Goal: Task Accomplishment & Management: Complete application form

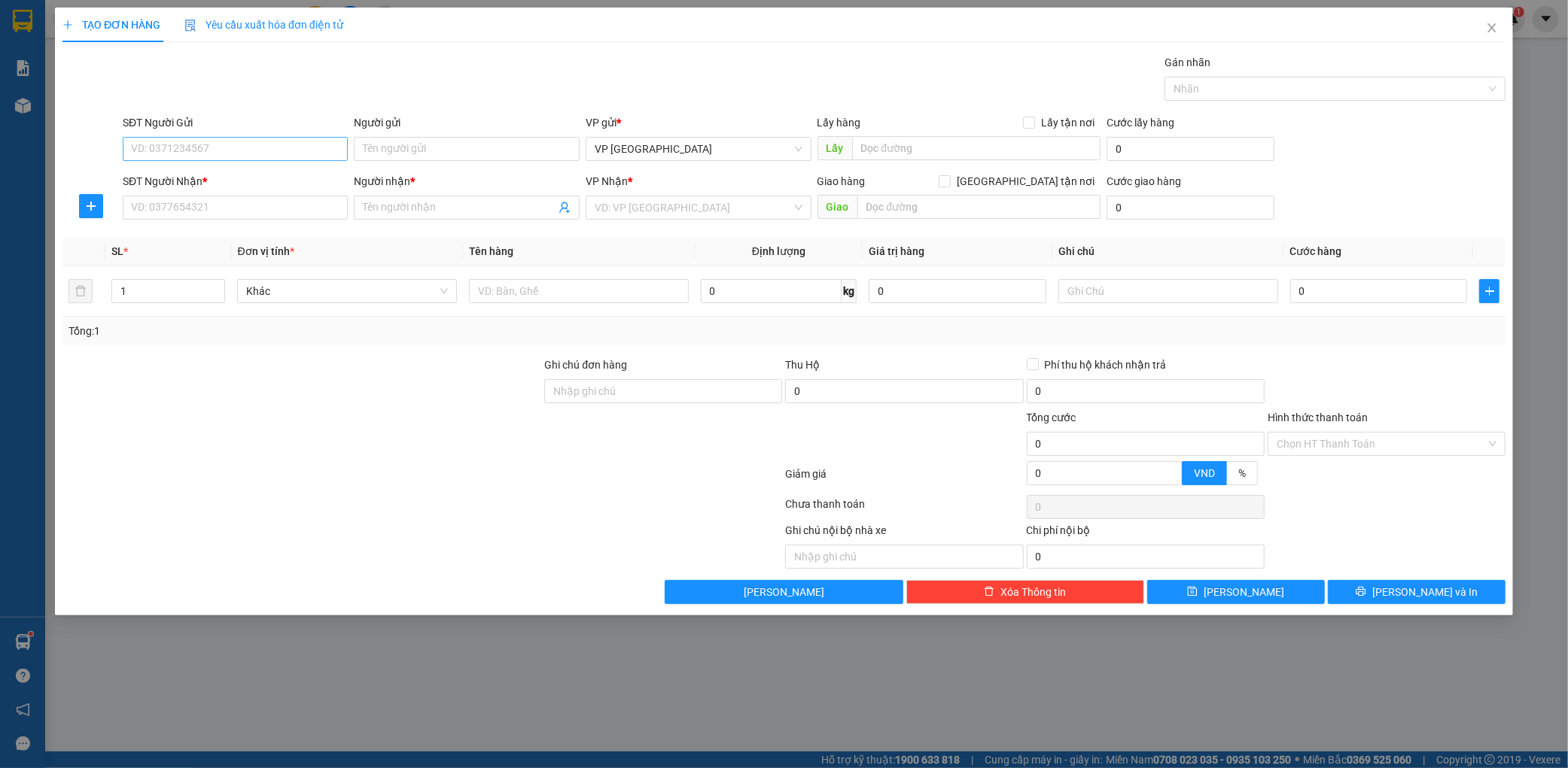
click at [184, 145] on input "SĐT Người Gửi" at bounding box center [235, 148] width 226 height 24
click at [231, 179] on div "0976569501 - tri giá ko báo" at bounding box center [235, 178] width 208 height 16
type input "0976569501"
type input "tri giá ko báo"
type input "0976569501"
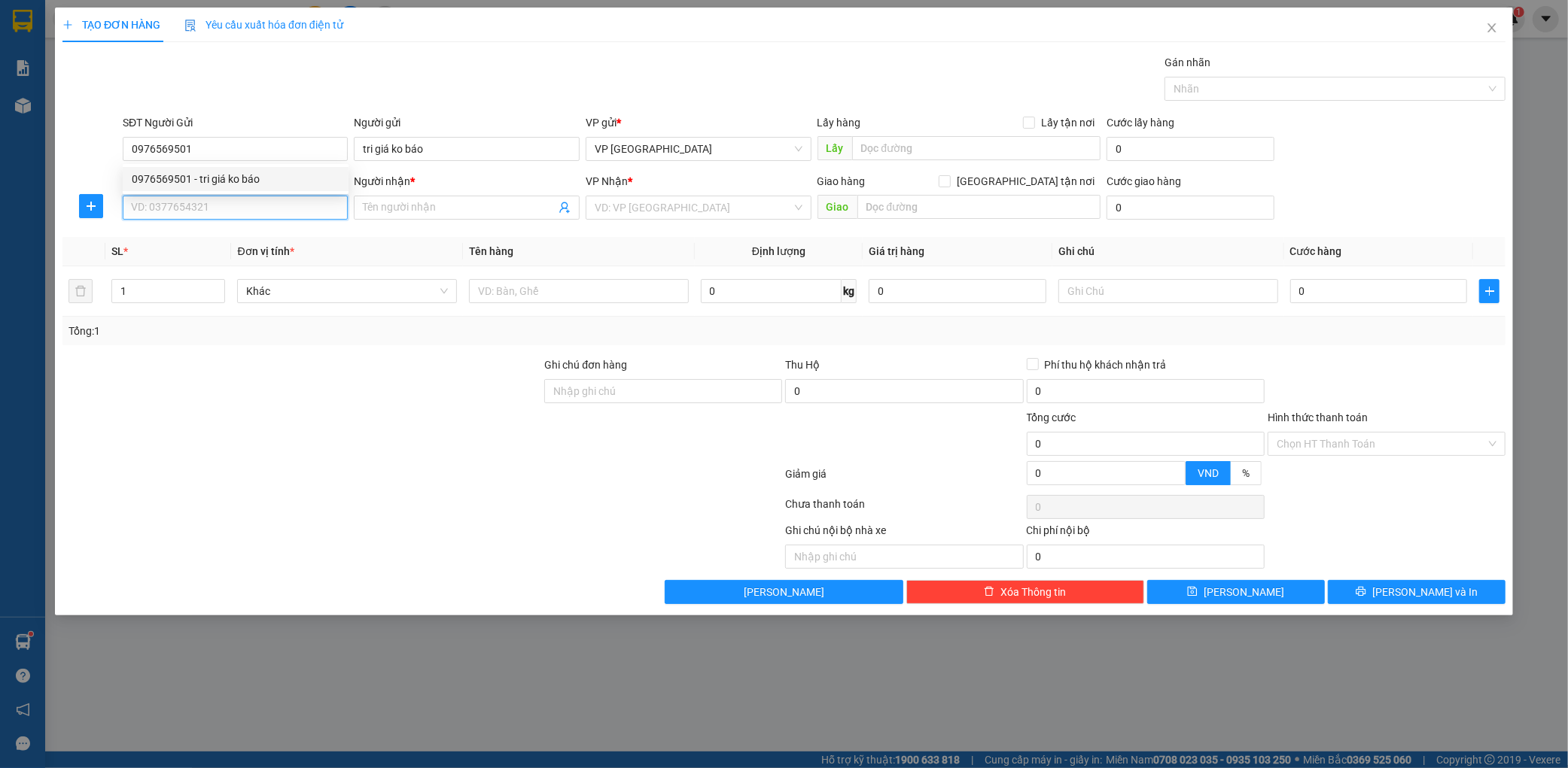
click at [209, 209] on input "SĐT Người Nhận *" at bounding box center [235, 207] width 226 height 24
click at [227, 235] on div "0869723123 - kt" at bounding box center [235, 237] width 208 height 16
type input "0869723123"
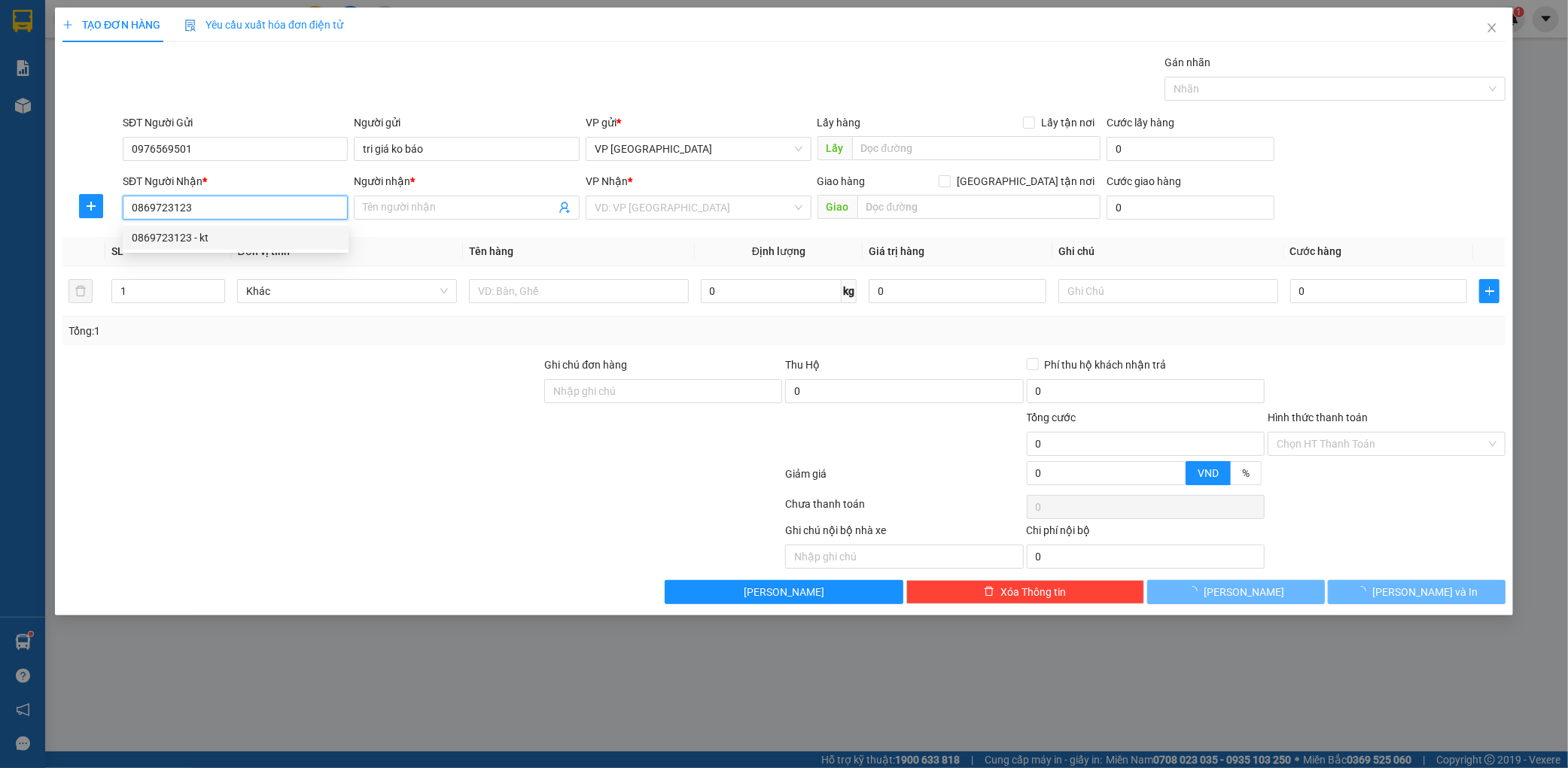
type input "kt"
type input "k lâm"
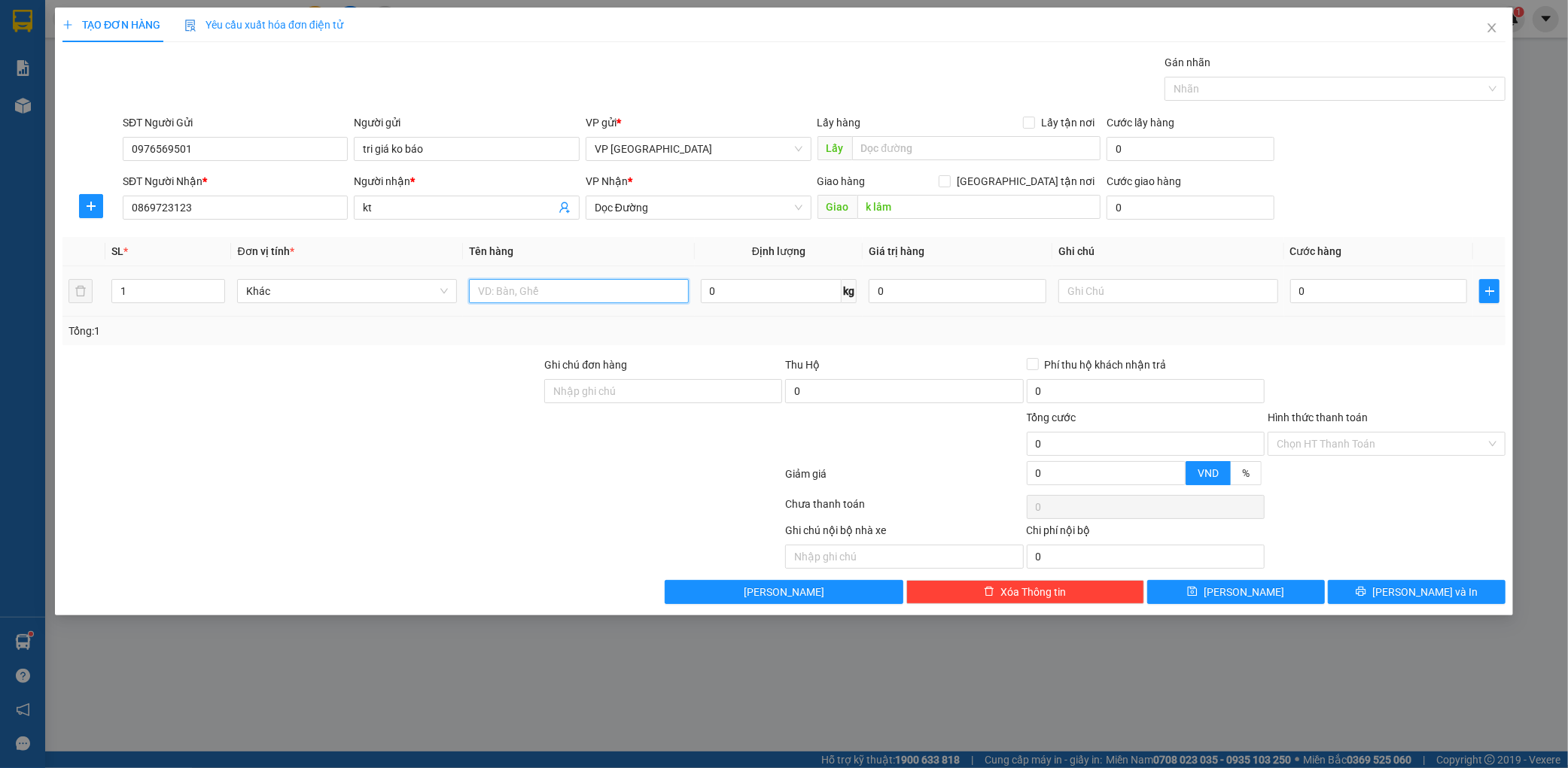
click at [522, 291] on input "text" at bounding box center [580, 290] width 220 height 24
type input "1 xốp"
click at [1376, 287] on input "0" at bounding box center [1379, 290] width 177 height 24
type input "001"
type input "1"
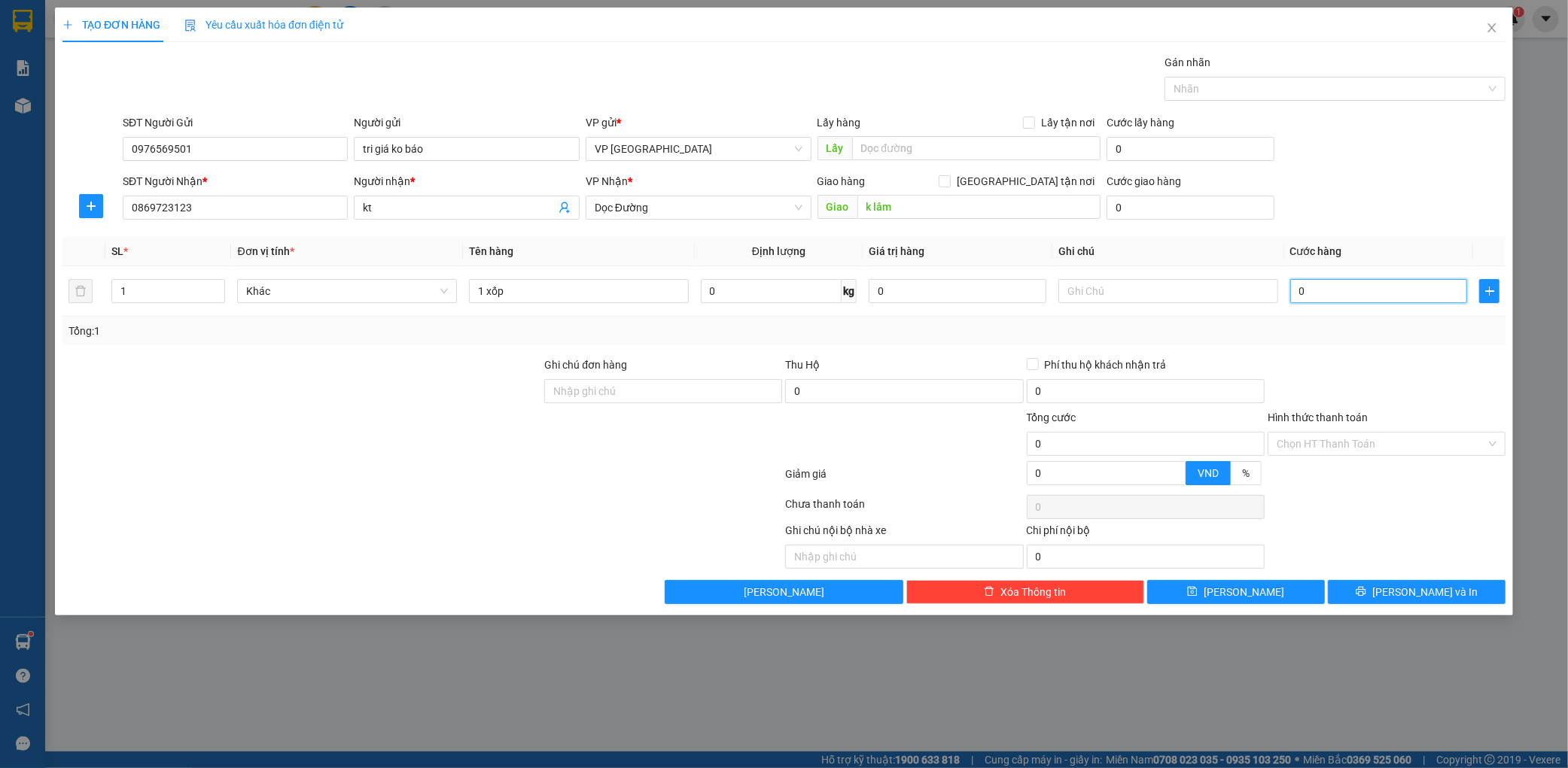
type input "1"
type input "0.010"
type input "10"
type input "00.100"
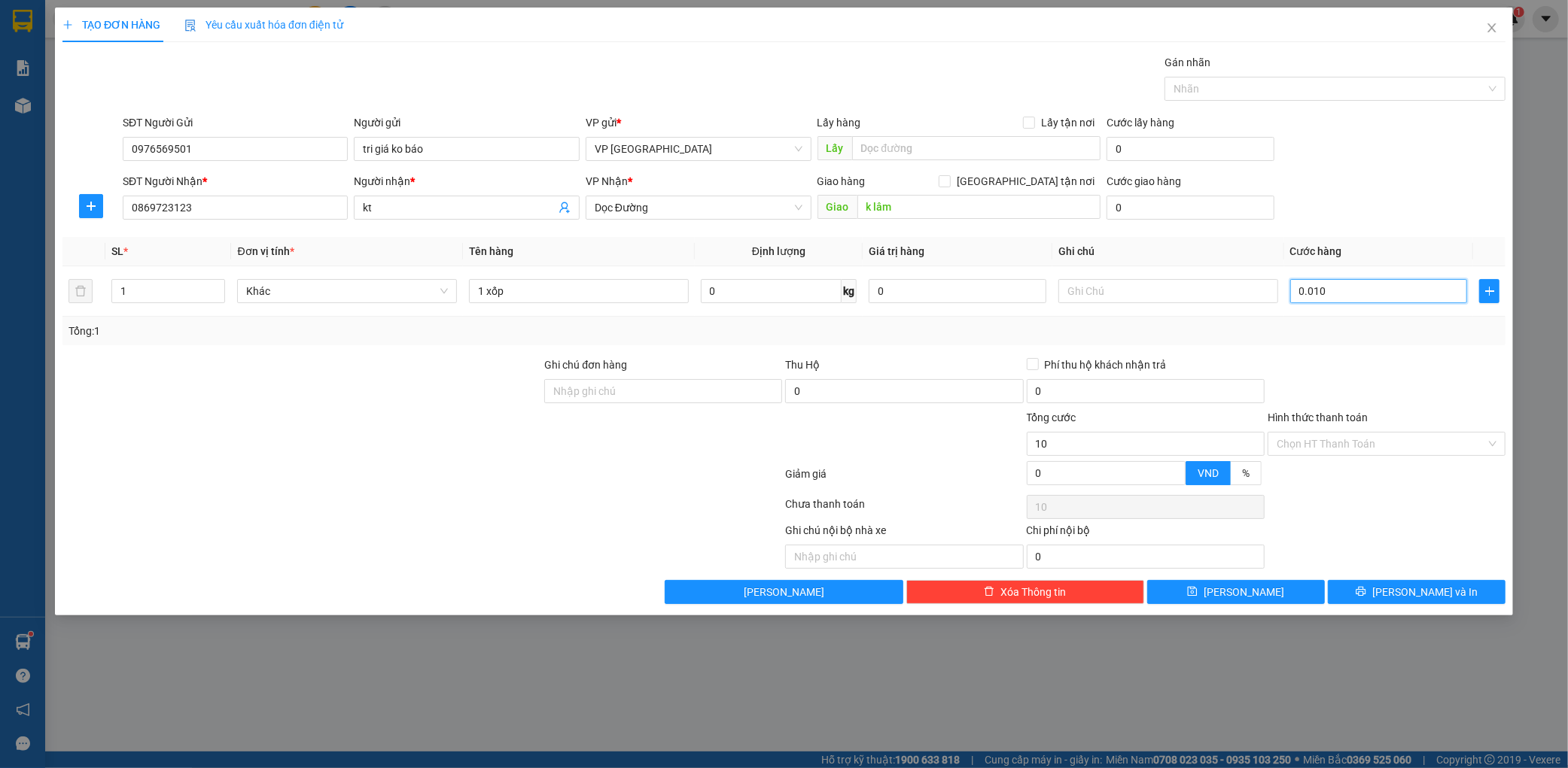
type input "100"
type input "0.001.000"
type input "1.000"
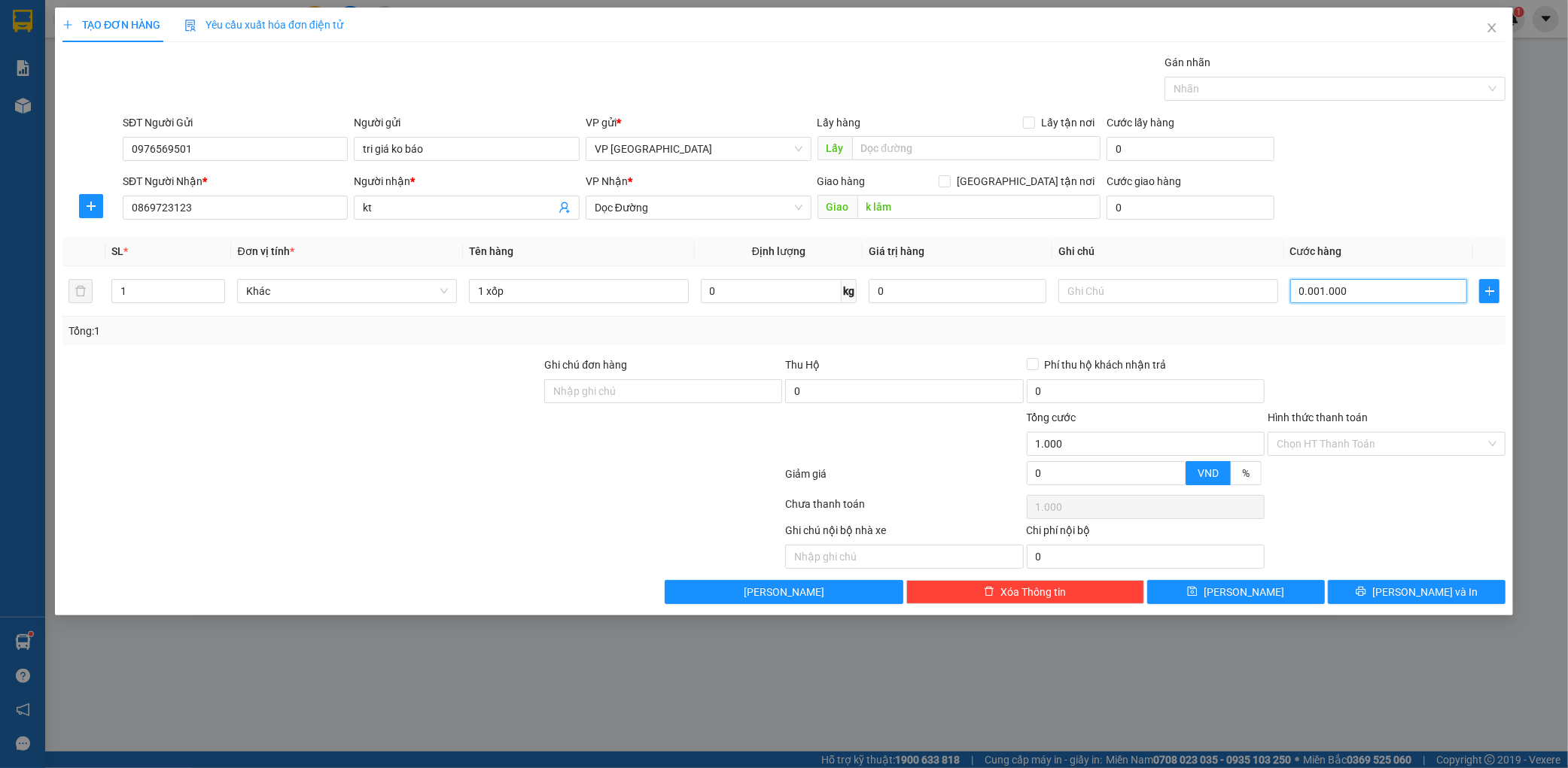
type input "000.010.000"
type input "10.000"
type input "00.000.100.000"
type input "100.000"
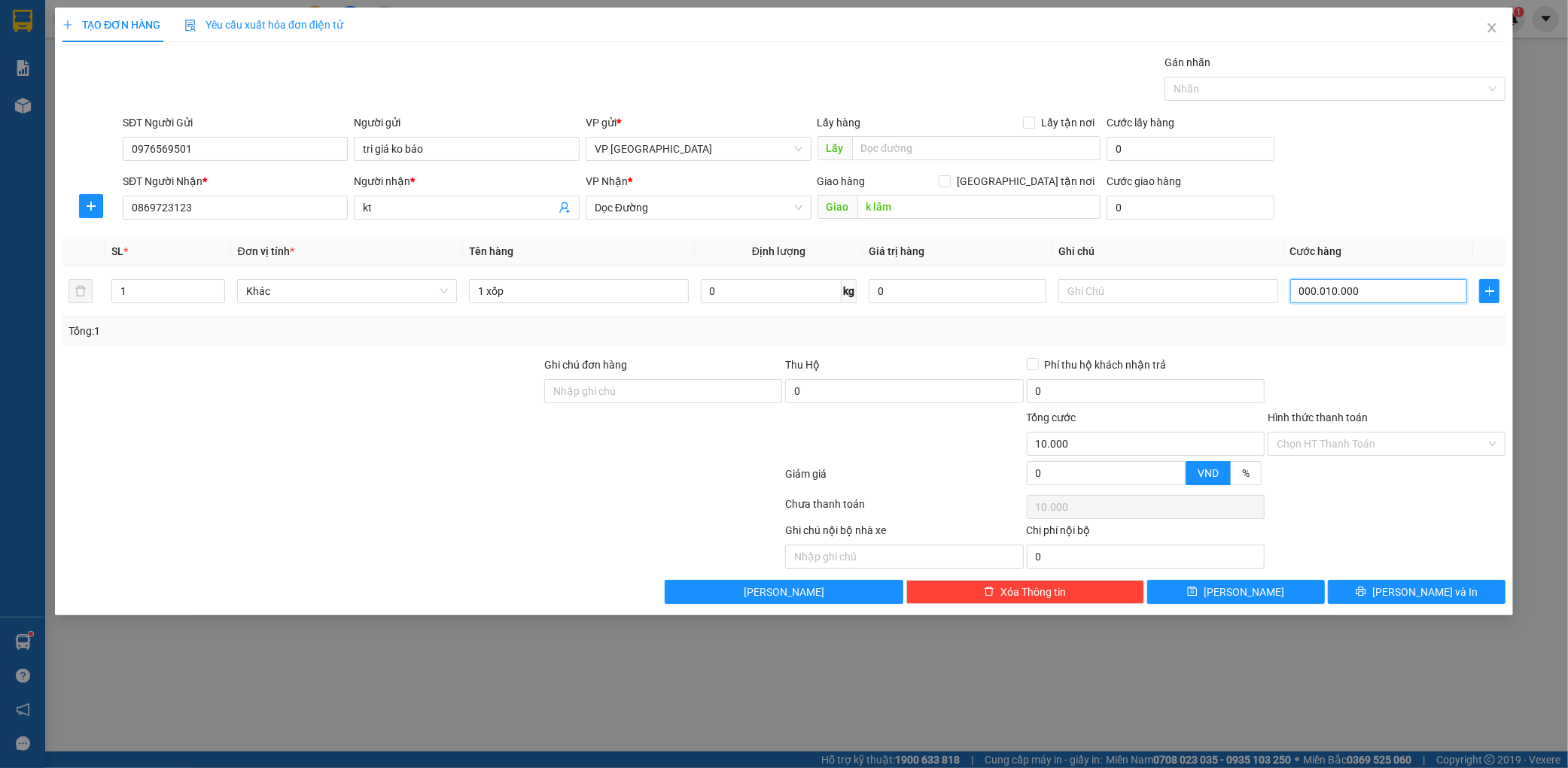
type input "100.000"
click at [1373, 399] on div at bounding box center [1387, 383] width 241 height 53
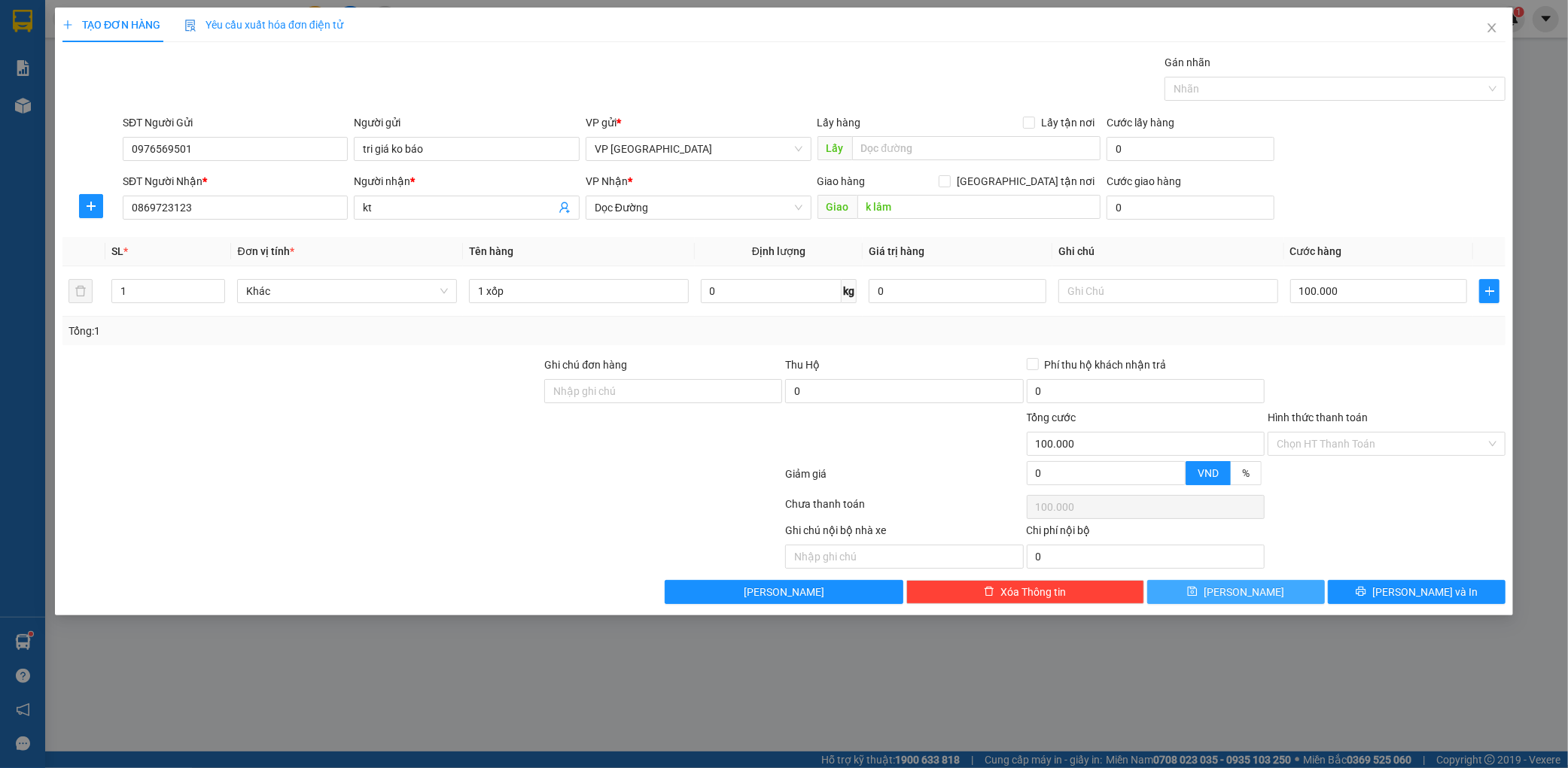
click at [1289, 584] on button "[PERSON_NAME]" at bounding box center [1236, 592] width 177 height 24
type input "0"
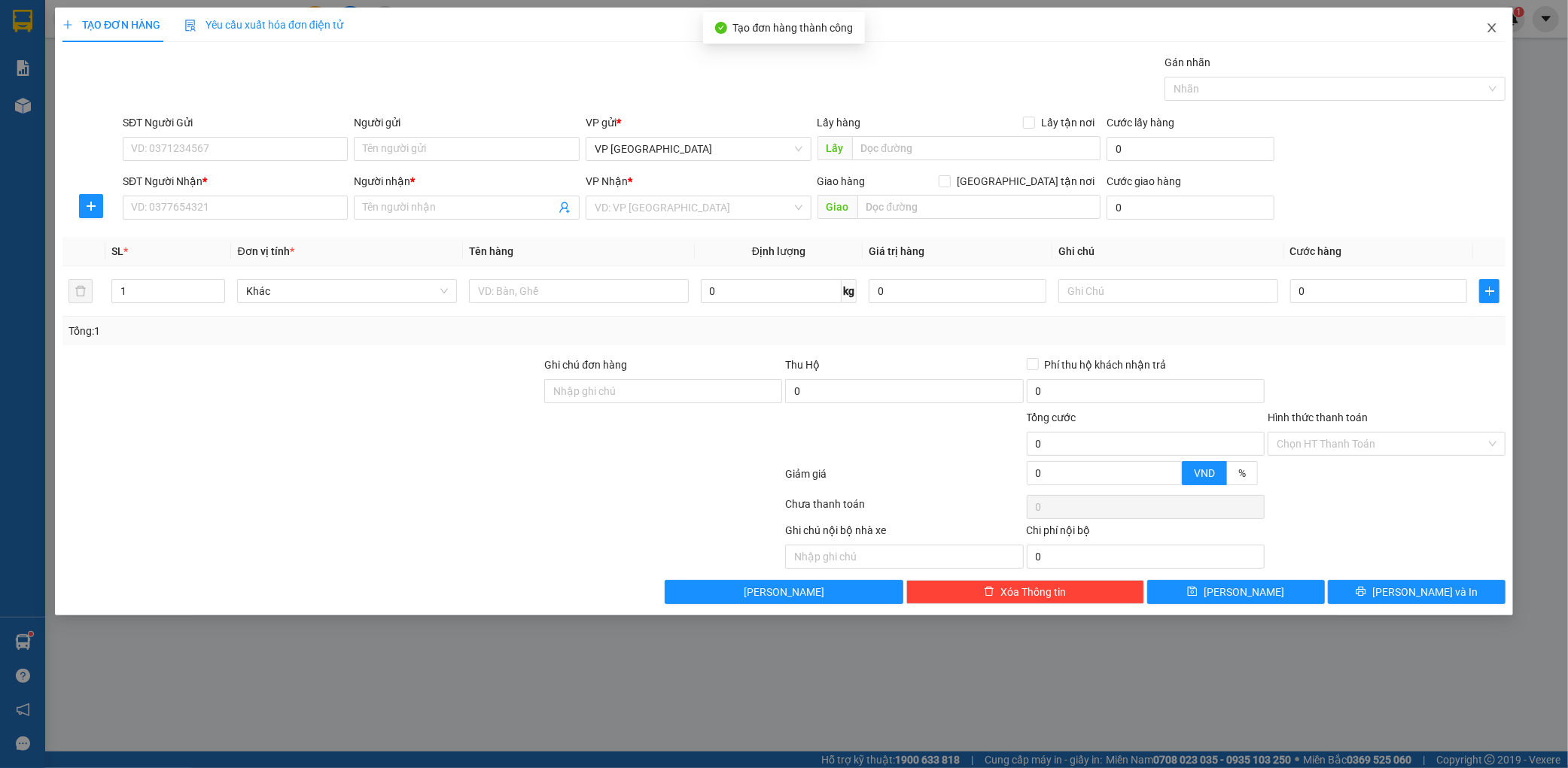
click at [1500, 24] on span "Close" at bounding box center [1492, 28] width 42 height 42
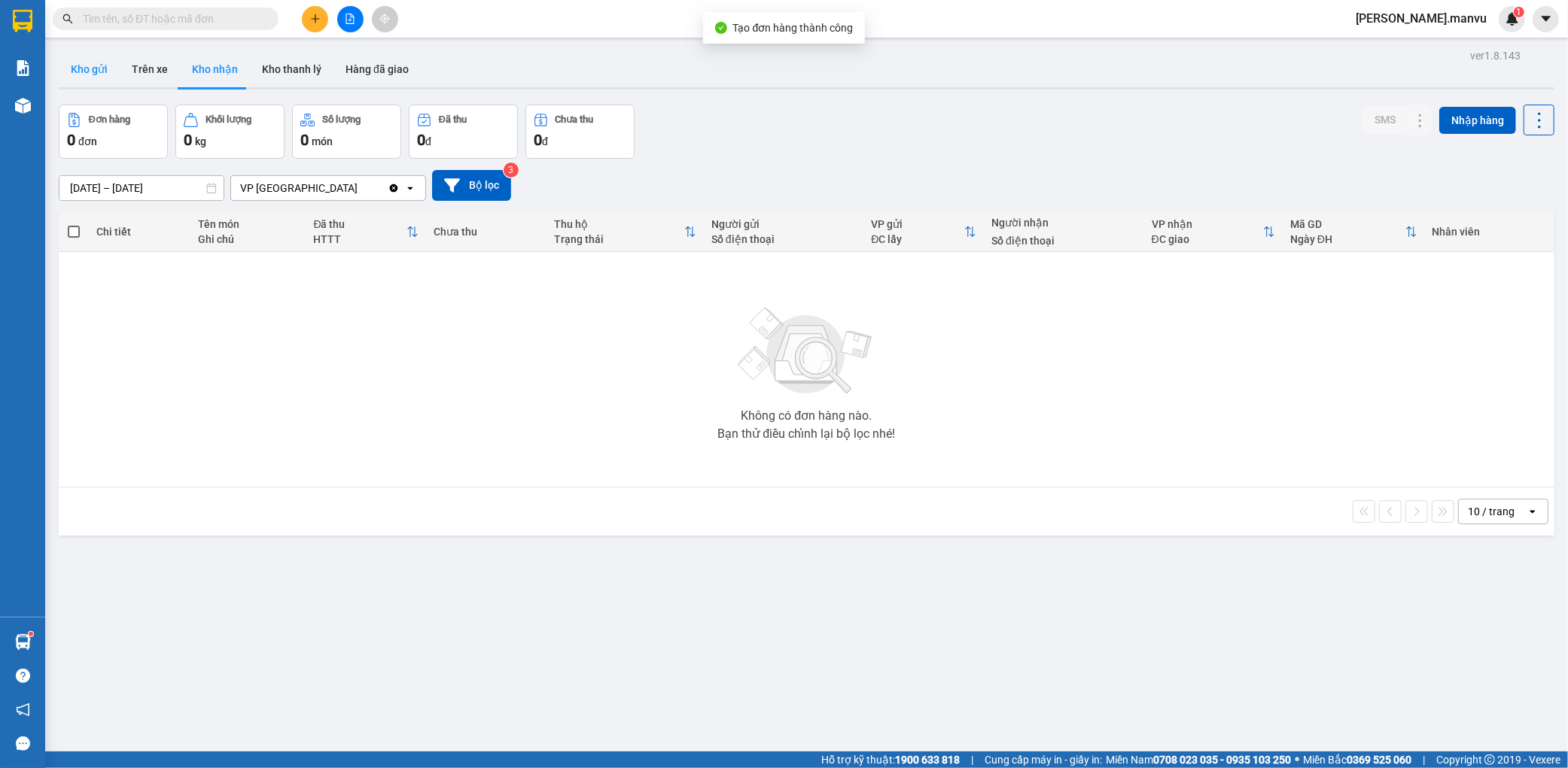
click at [101, 75] on button "Kho gửi" at bounding box center [89, 69] width 61 height 36
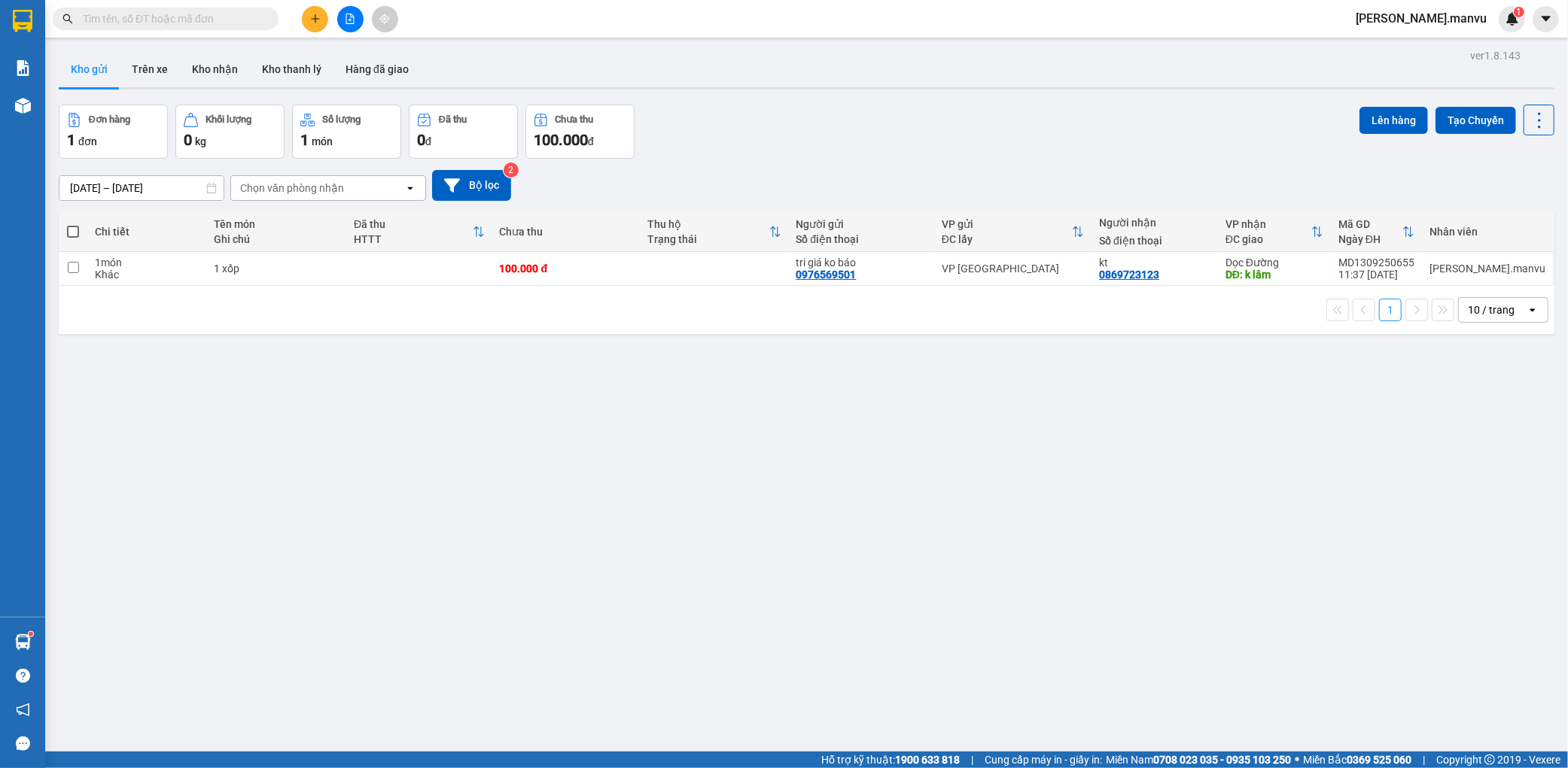
click at [325, 16] on button at bounding box center [315, 19] width 27 height 27
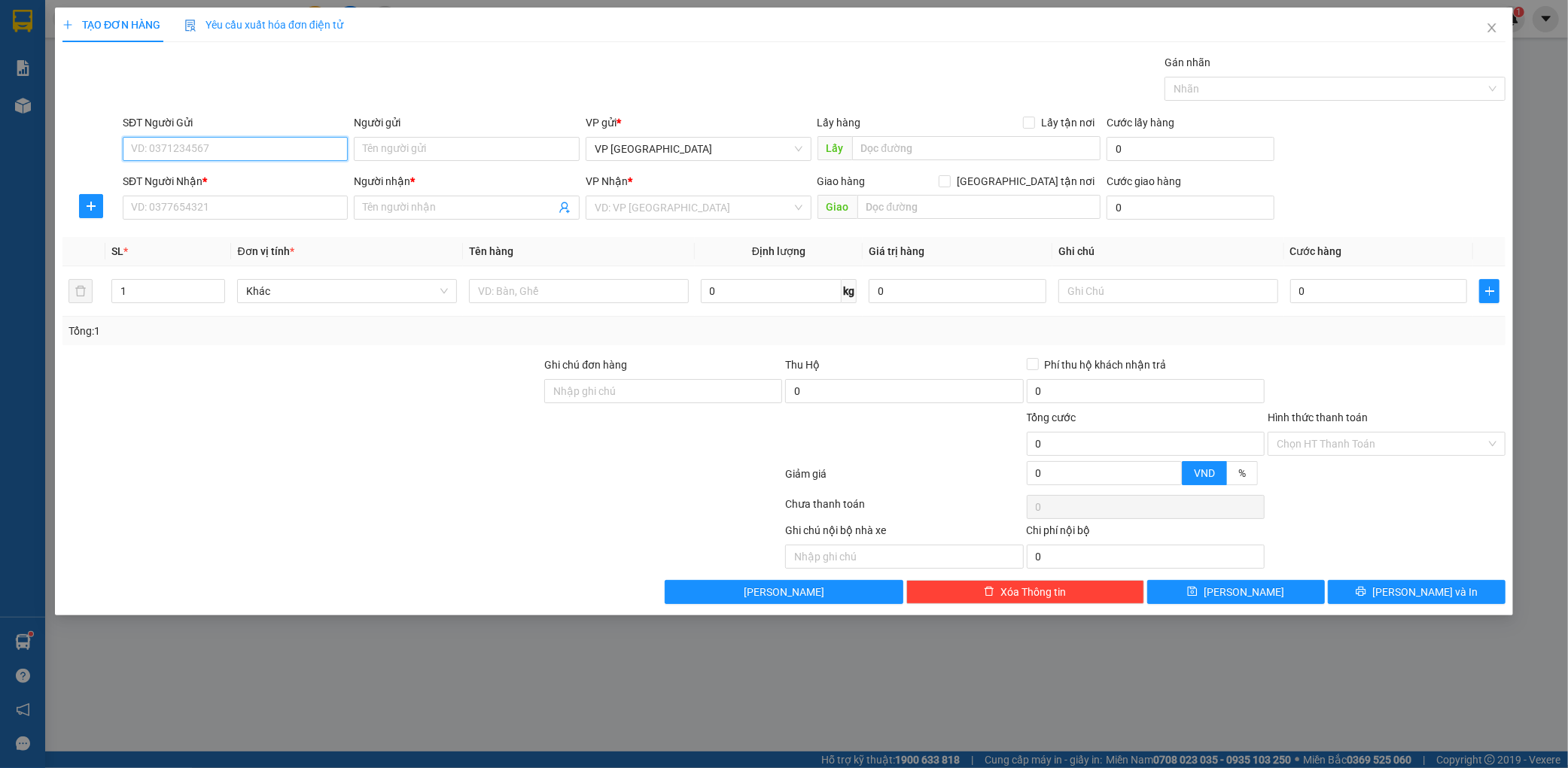
click at [194, 145] on input "SĐT Người Gửi" at bounding box center [235, 148] width 226 height 24
type input "0827438568"
click at [190, 174] on div "0827438568 - tri giá ko báo" at bounding box center [235, 178] width 208 height 16
type input "tri giá ko báo"
type input "0827438568"
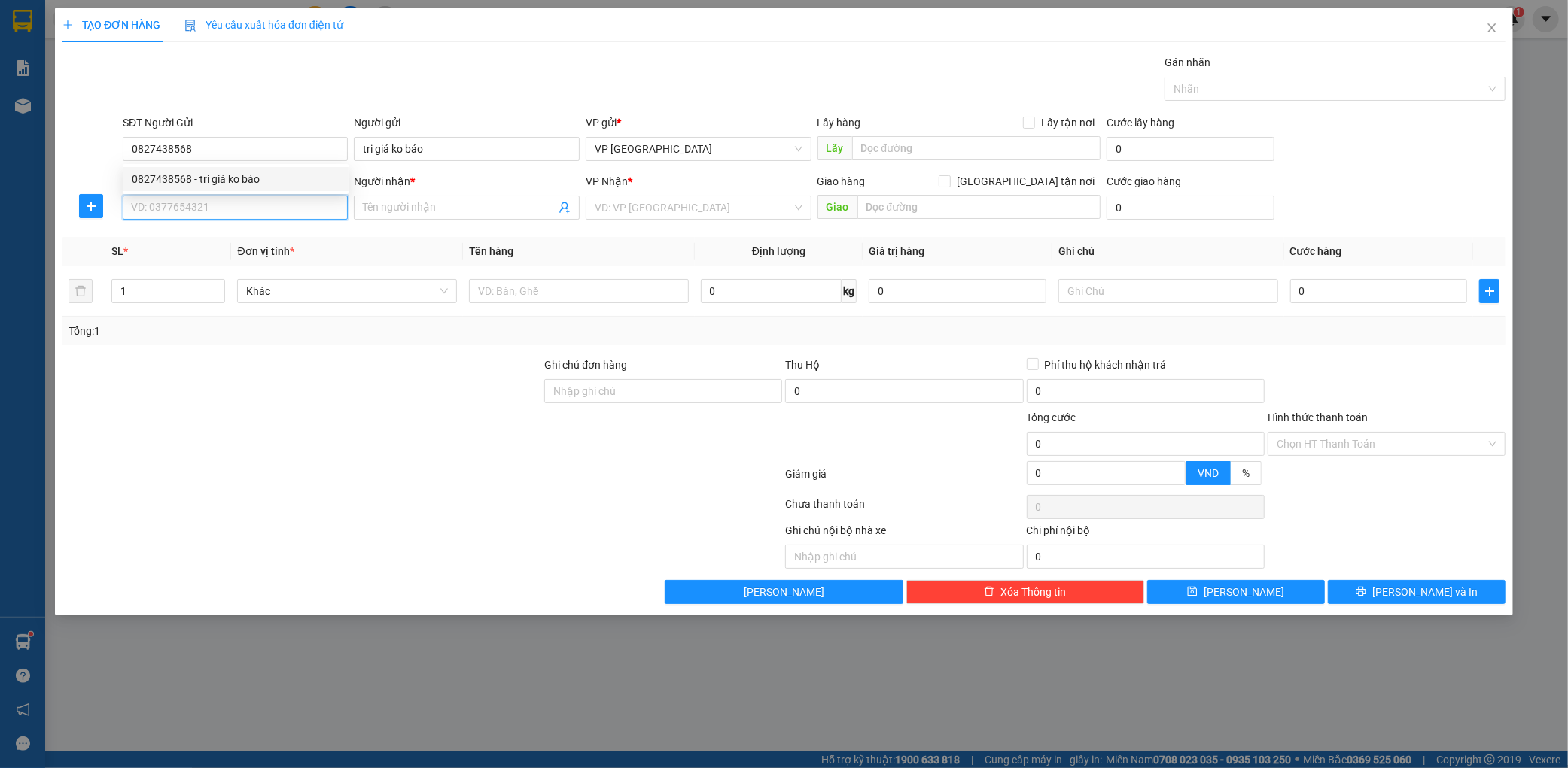
click at [206, 204] on input "SĐT Người Nhận *" at bounding box center [235, 207] width 226 height 24
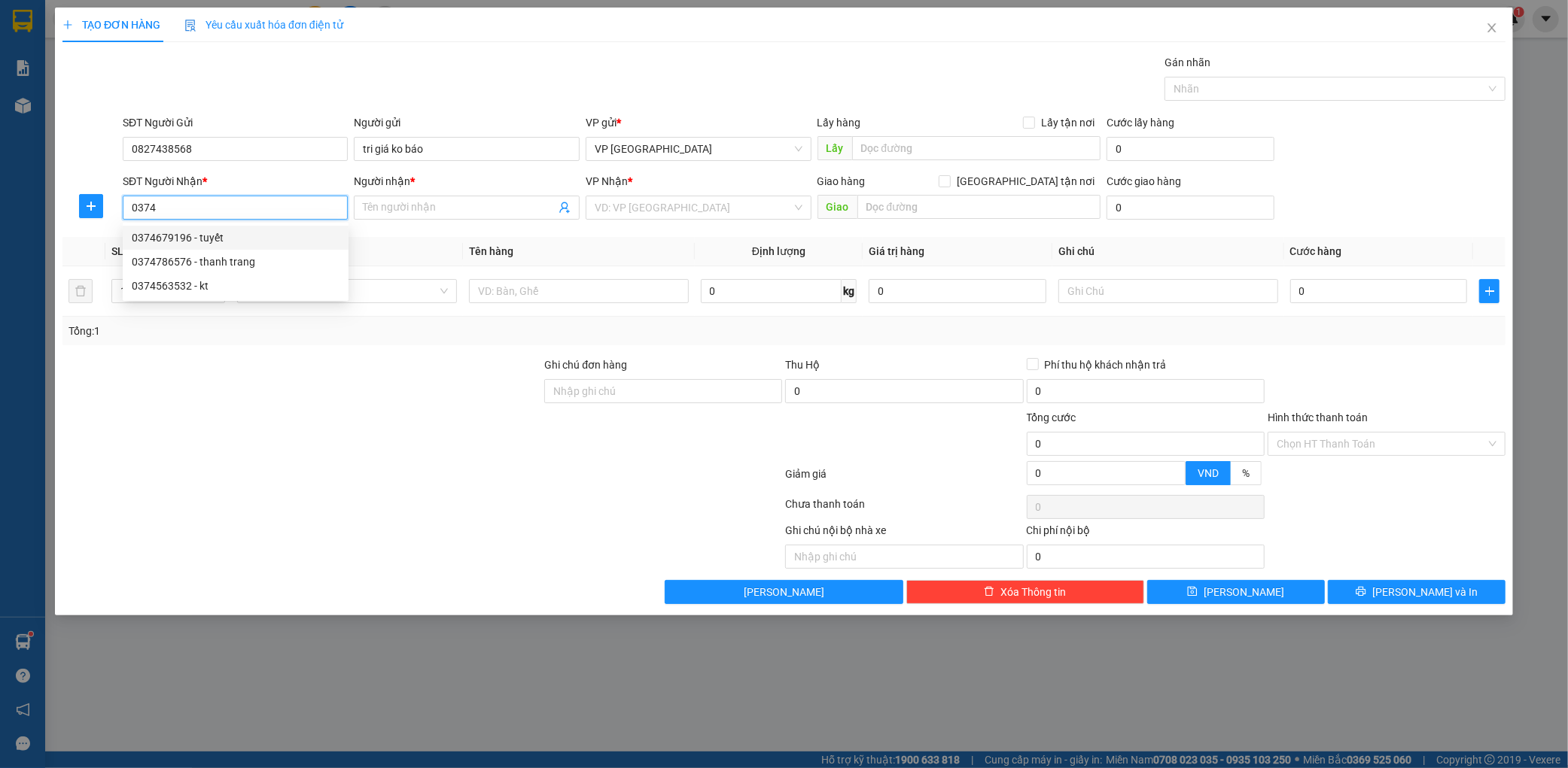
click at [210, 235] on div "0374679196 - tuyết" at bounding box center [235, 237] width 208 height 16
type input "0374679196"
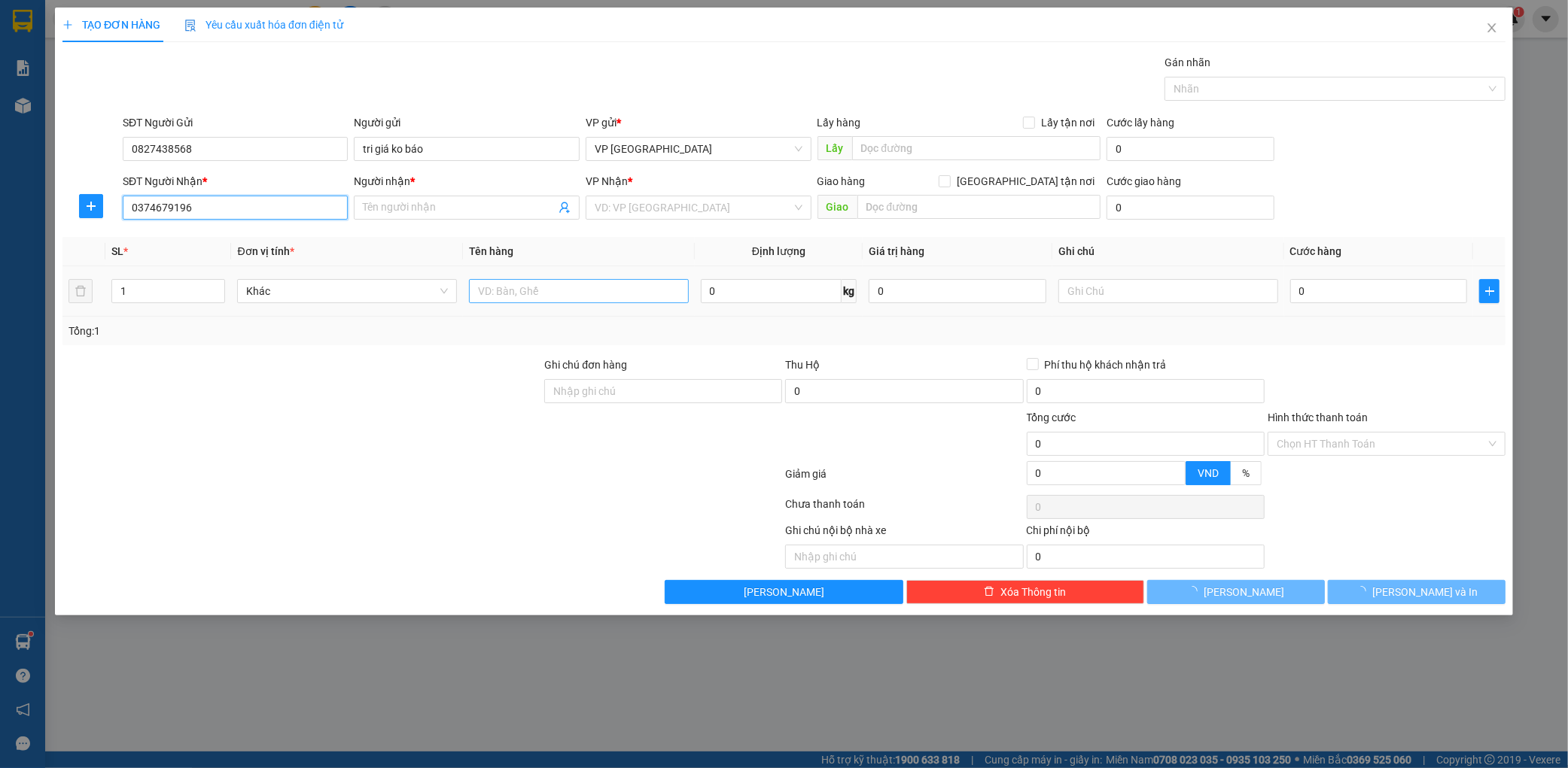
type input "tuyết"
type input "bích châu"
type input "0374679196"
click at [577, 288] on input "text" at bounding box center [580, 290] width 220 height 24
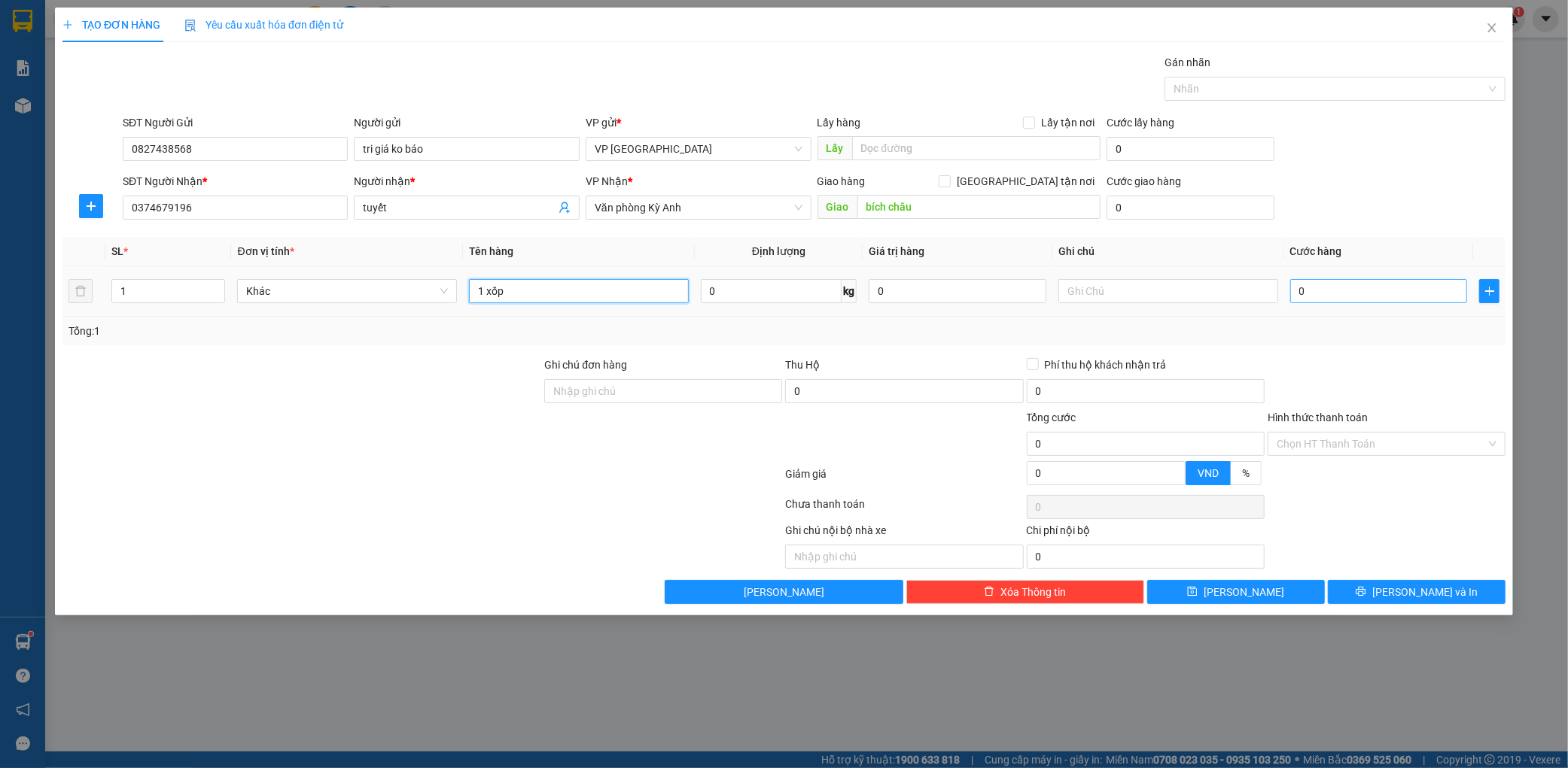
type input "1 xốp"
click at [1376, 287] on input "0" at bounding box center [1379, 290] width 177 height 24
type input "001"
type input "1"
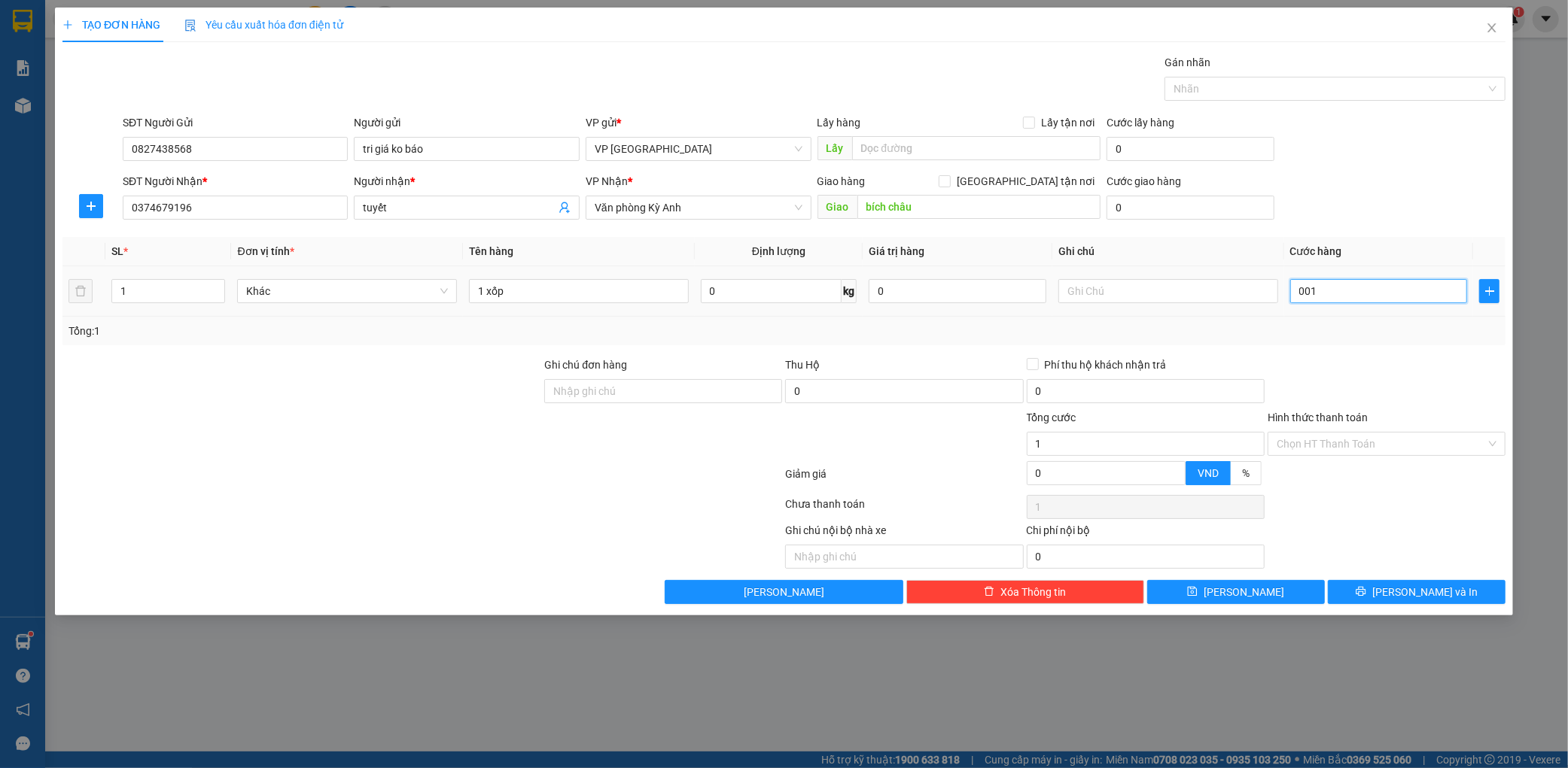
type input "0.010"
type input "10"
type input "00.100"
type input "100"
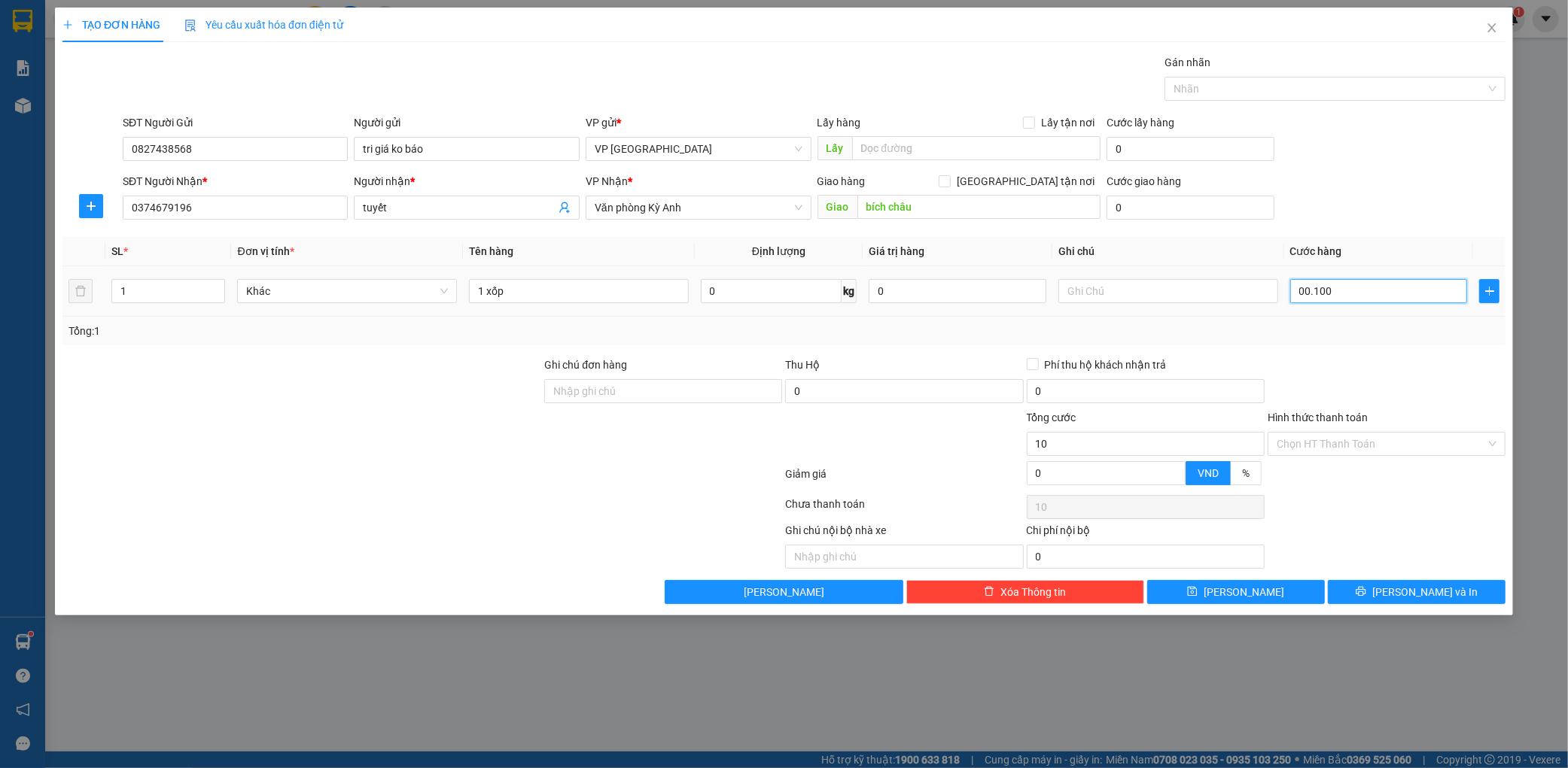
type input "100"
type input "0.001.000"
type input "1.000"
type input "000.010.000"
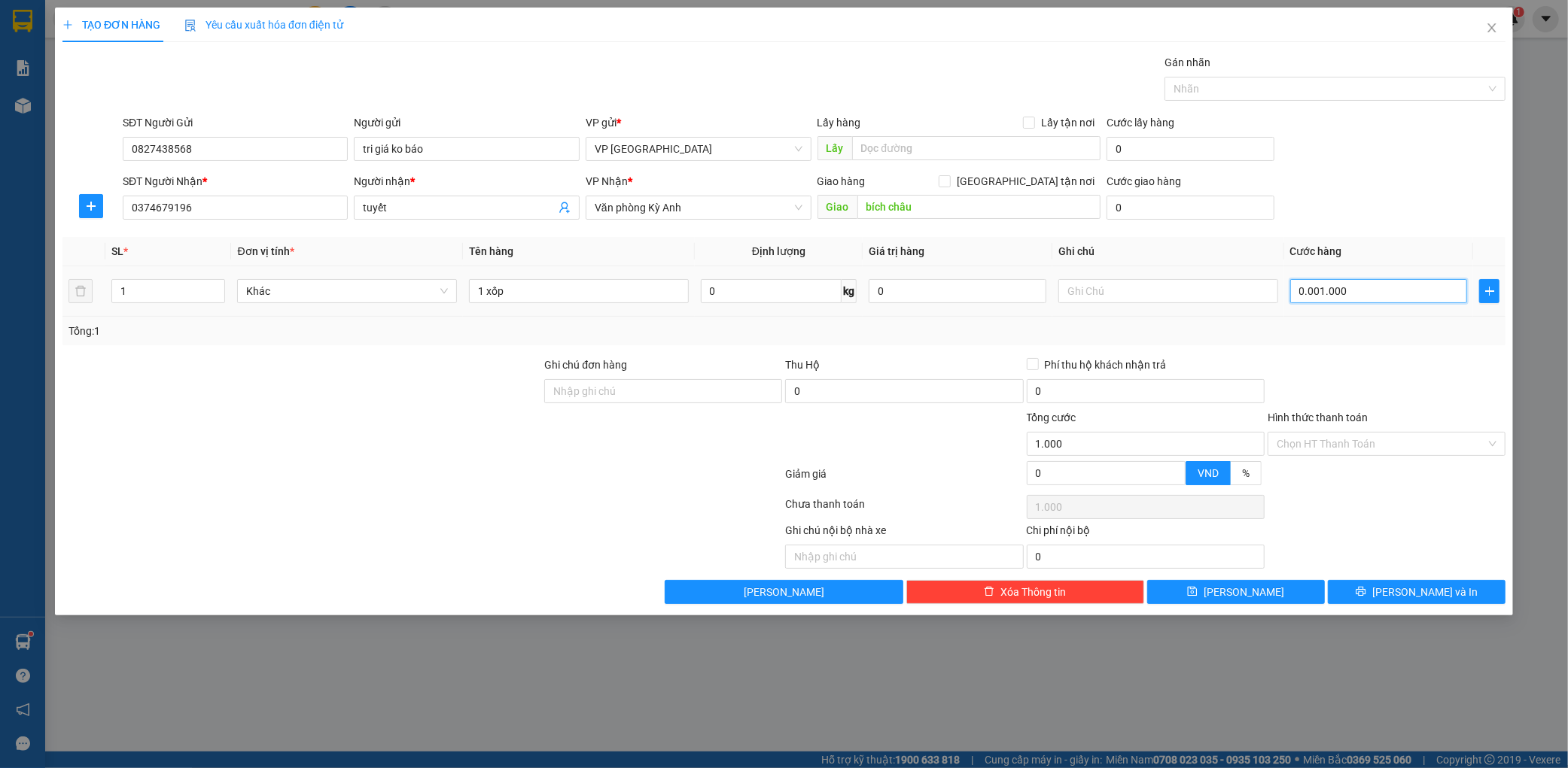
type input "10.000"
type input "00.000.100.000"
type input "100.000"
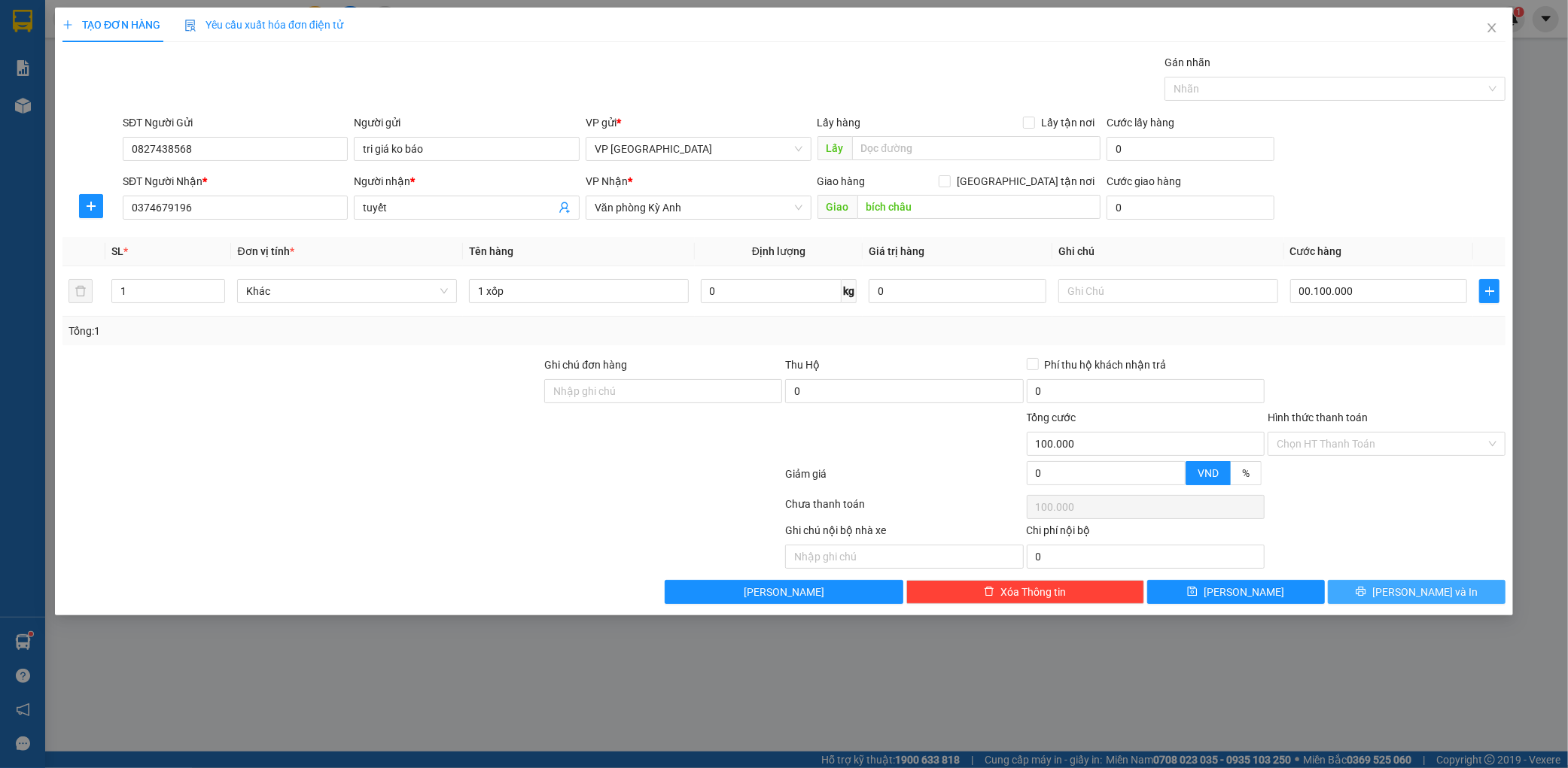
type input "100.000"
click at [1429, 587] on span "[PERSON_NAME] và In" at bounding box center [1425, 592] width 105 height 16
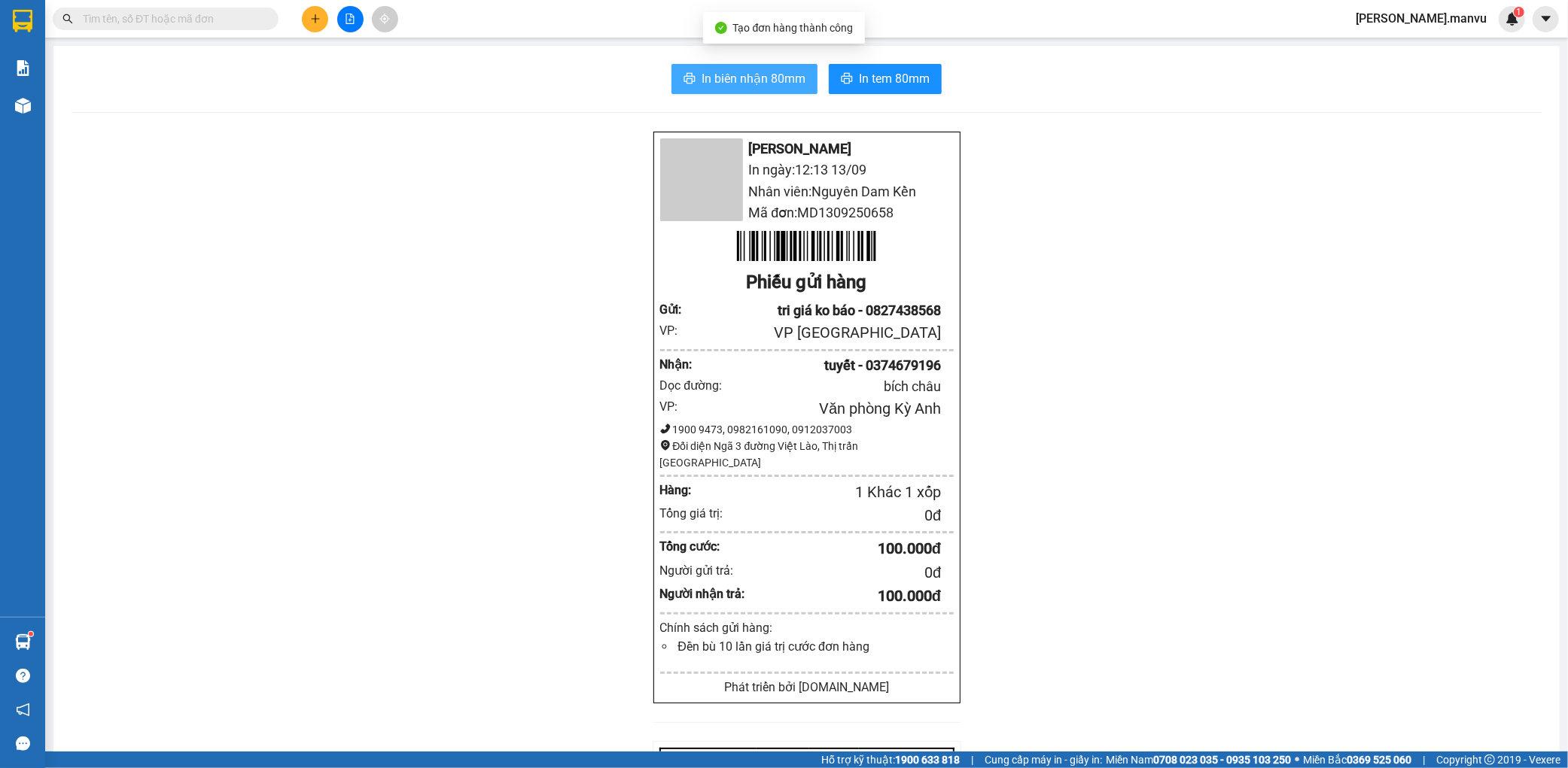
click at [711, 72] on span "In biên nhận 80mm" at bounding box center [754, 79] width 104 height 19
